Goal: Check status

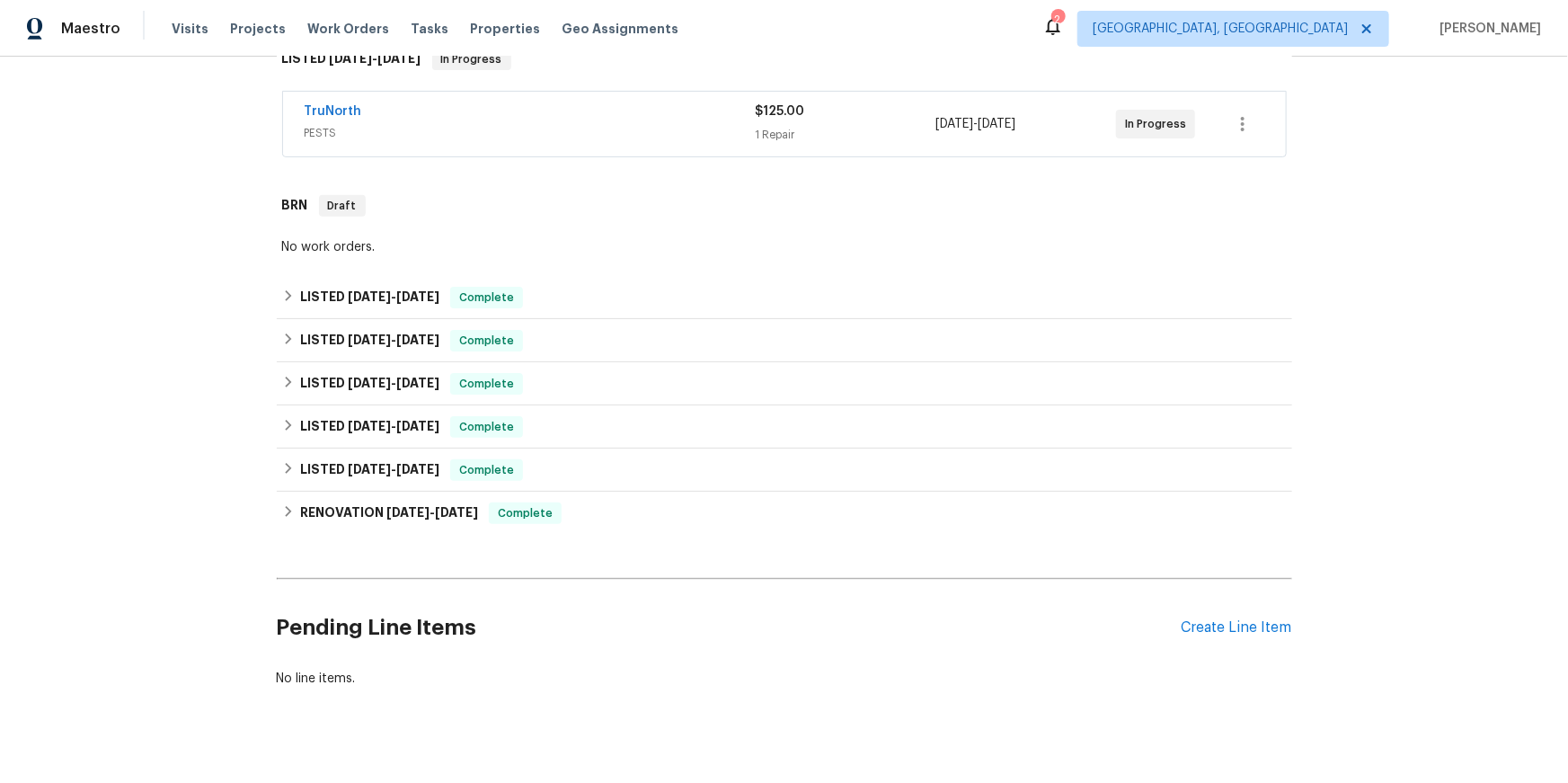
scroll to position [332, 0]
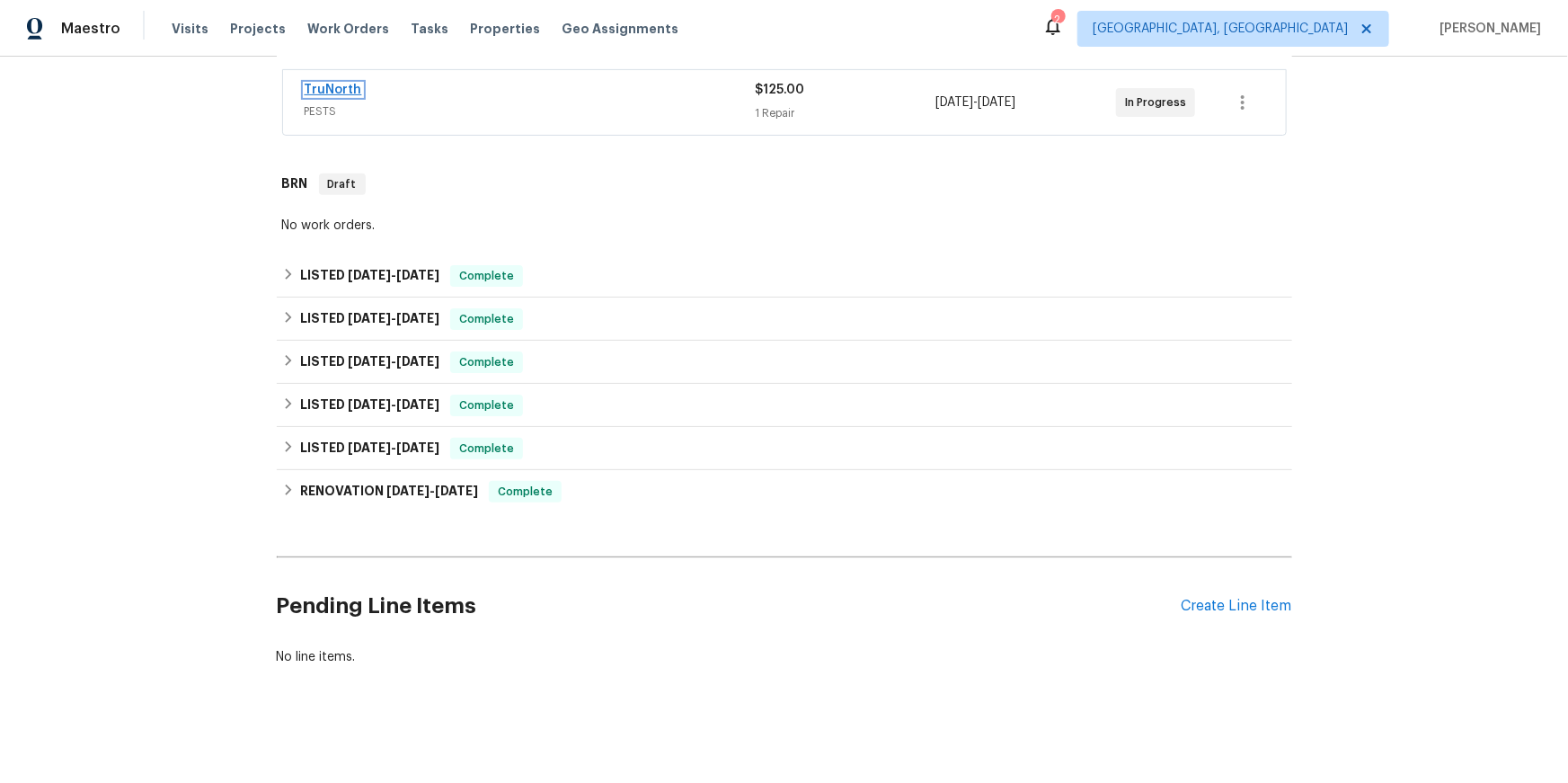
click at [343, 96] on link "TruNorth" at bounding box center [334, 90] width 57 height 12
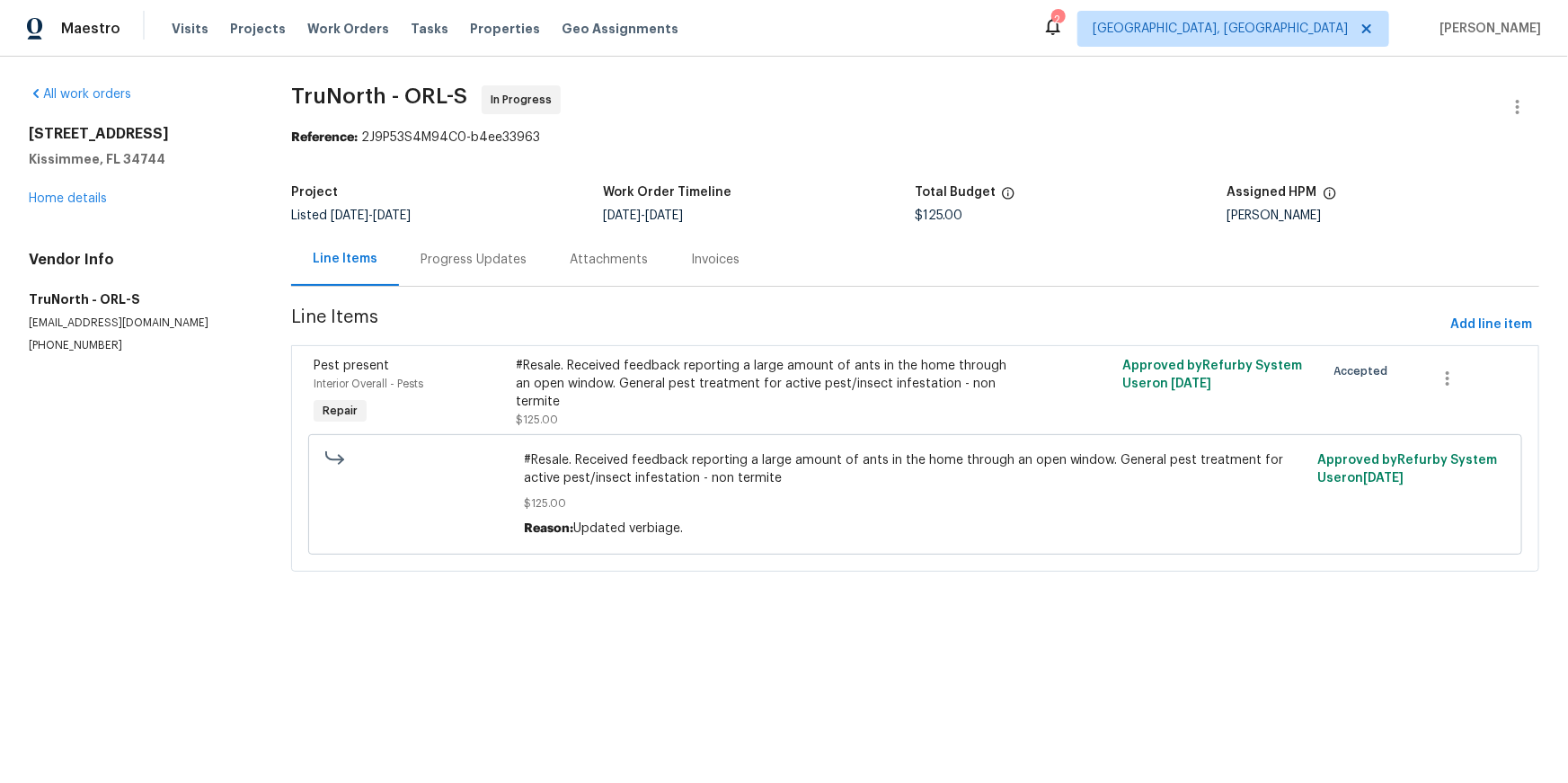
click at [463, 269] on div "Progress Updates" at bounding box center [473, 259] width 106 height 18
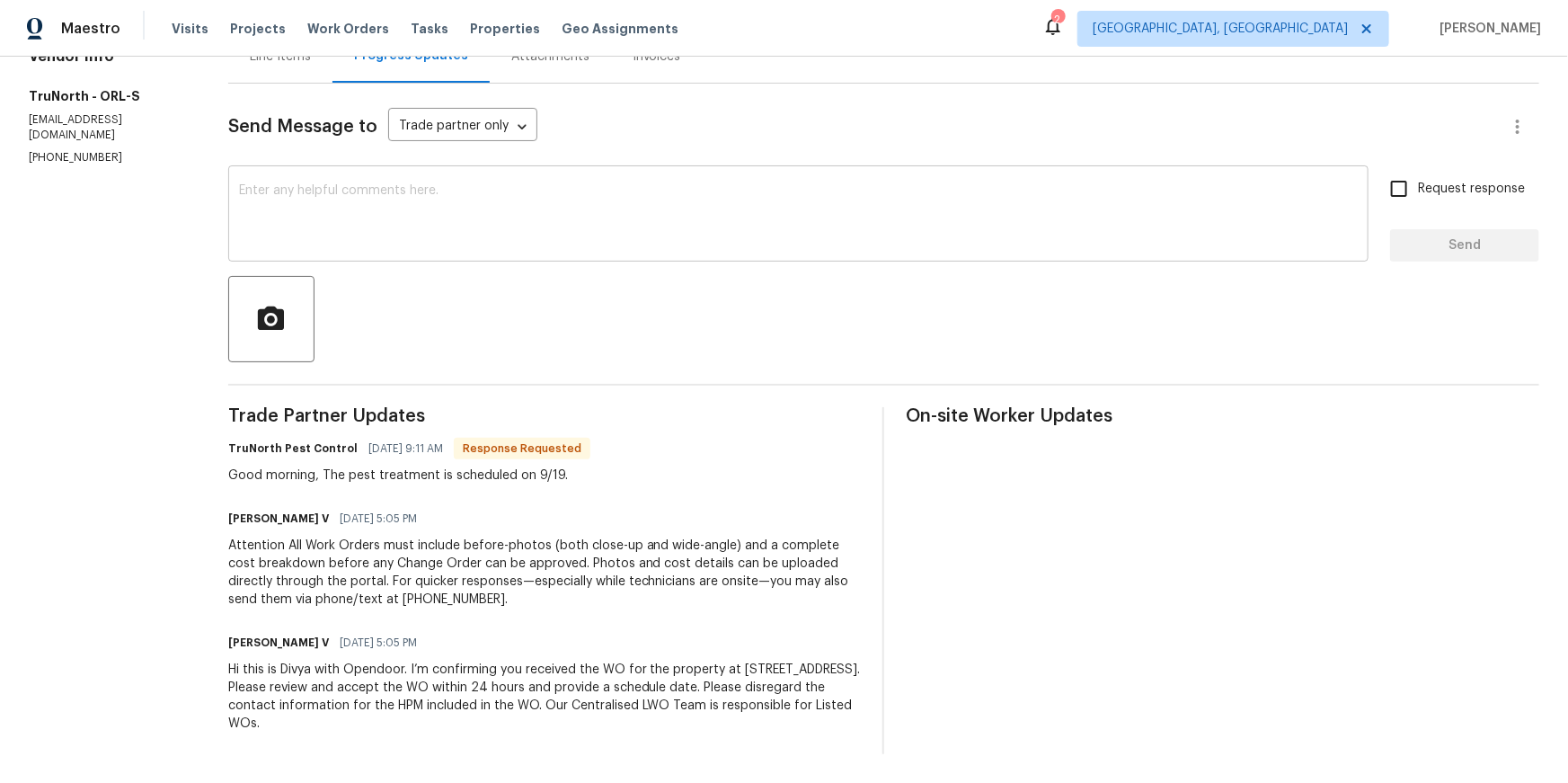
scroll to position [333, 0]
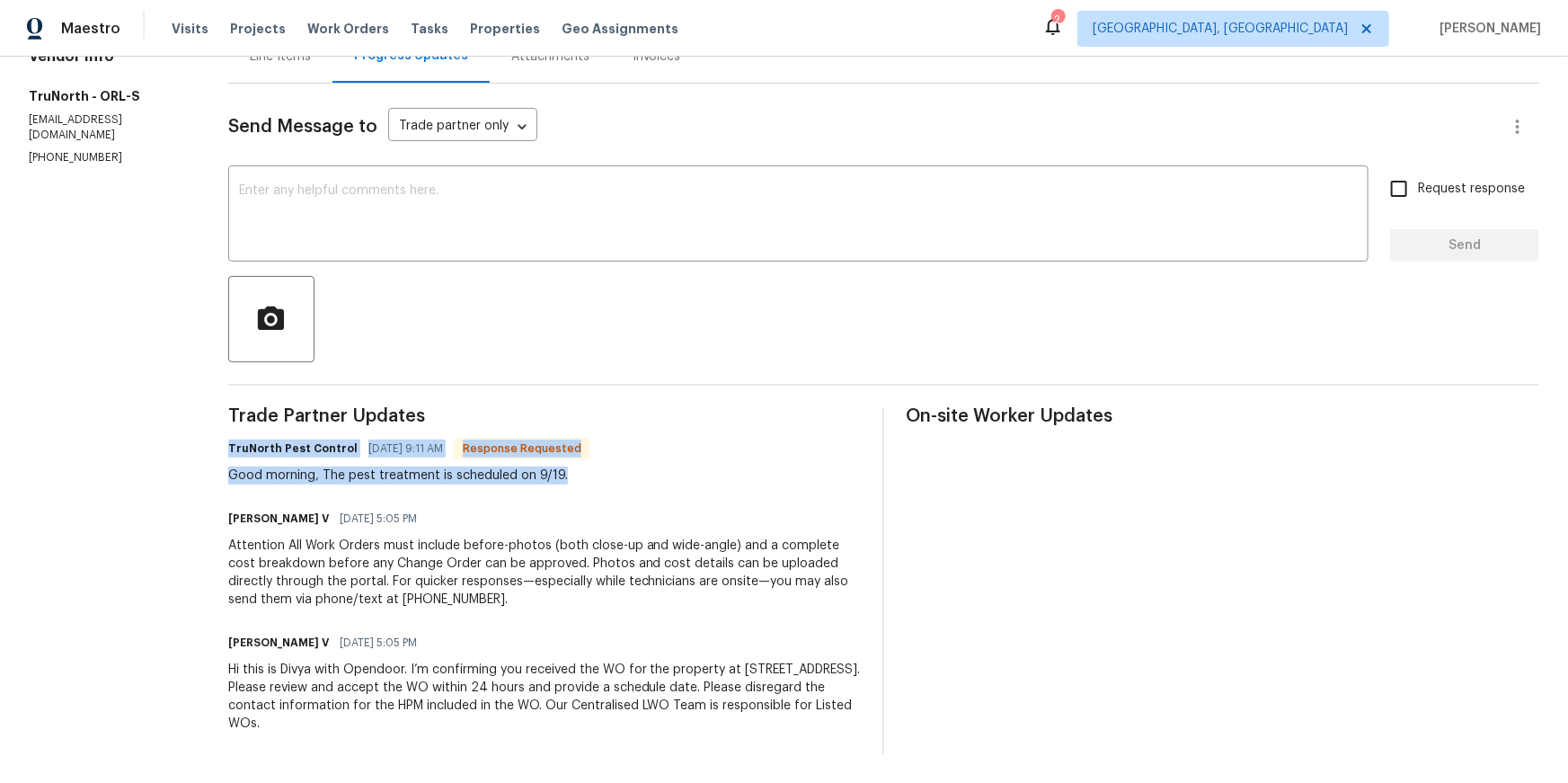
drag, startPoint x: 226, startPoint y: 413, endPoint x: 540, endPoint y: 447, distance: 315.8
click at [579, 460] on div "All work orders [STREET_ADDRESS] Home details Vendor Info TruNorth - ORL-S [EMA…" at bounding box center [784, 318] width 1568 height 930
copy div "TruNorth Pest Control [DATE] 9:11 AM Response Requested Good morning, The pest …"
